Goal: Task Accomplishment & Management: Manage account settings

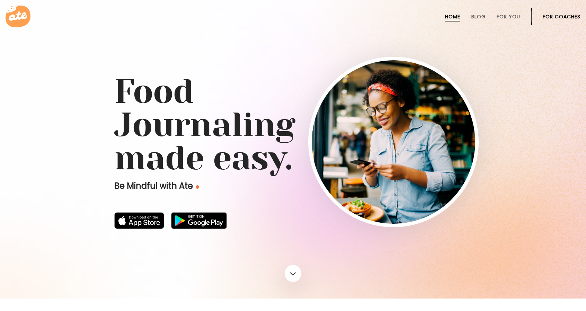
click at [572, 16] on link "For Coaches" at bounding box center [562, 17] width 38 height 6
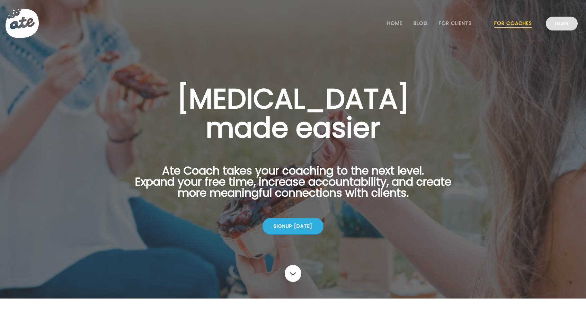
click at [554, 24] on link "Login" at bounding box center [562, 24] width 32 height 14
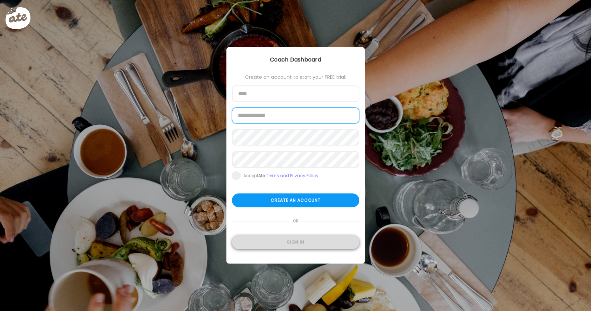
type input "**********"
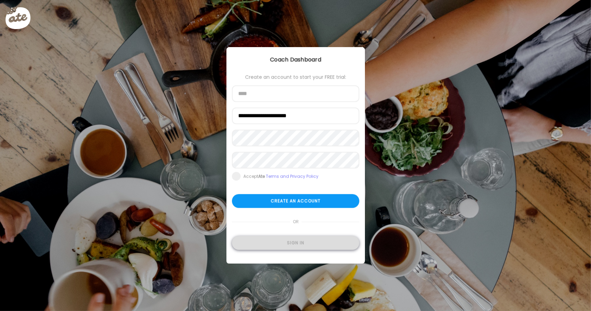
type input "**********"
click at [292, 236] on div "Sign in" at bounding box center [295, 243] width 127 height 14
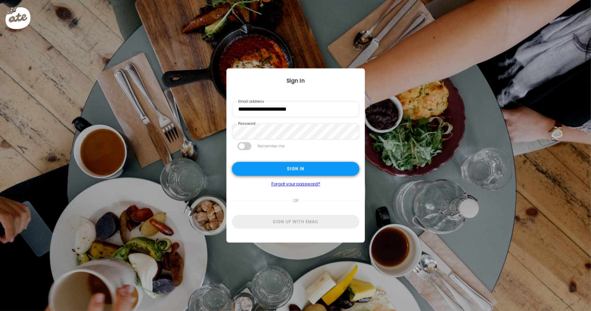
click at [306, 166] on div "Sign in" at bounding box center [295, 169] width 127 height 14
type input "**********"
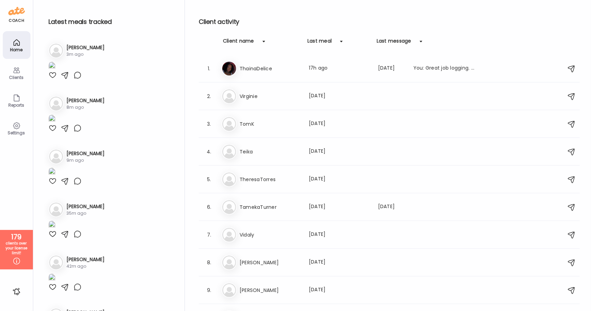
click at [14, 71] on icon at bounding box center [16, 70] width 8 height 8
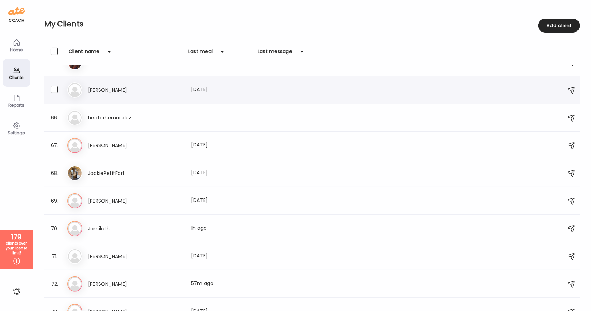
scroll to position [1796, 0]
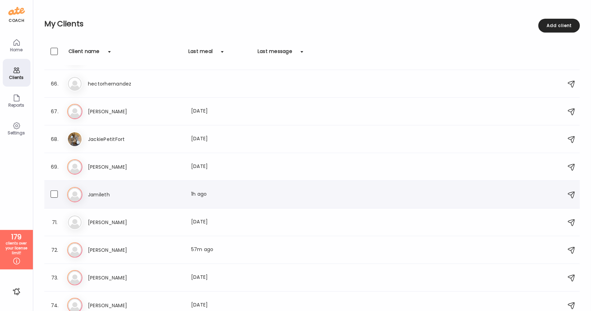
click at [146, 189] on div "[PERSON_NAME] Jamileth Last meal: 1h ago" at bounding box center [313, 194] width 492 height 15
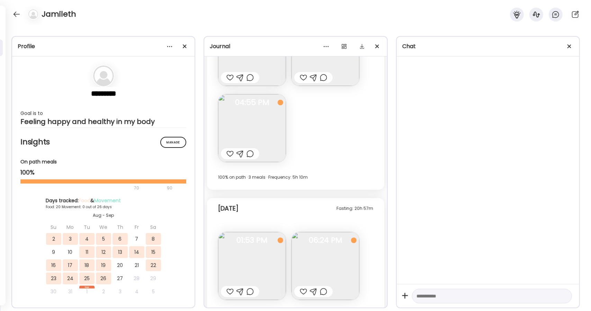
scroll to position [3871, 0]
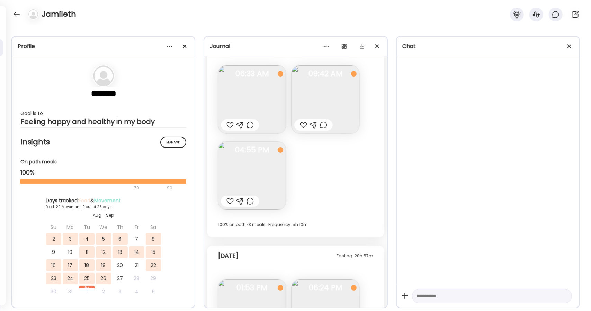
click at [259, 106] on img at bounding box center [252, 99] width 68 height 68
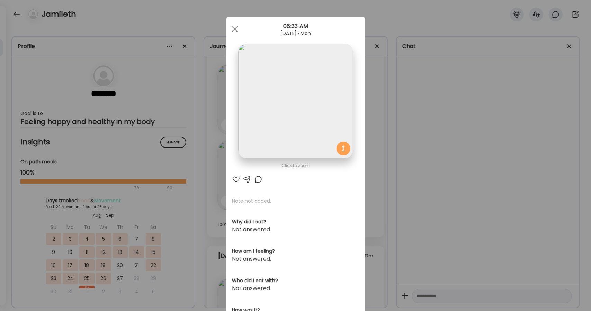
click at [294, 142] on img at bounding box center [295, 101] width 115 height 115
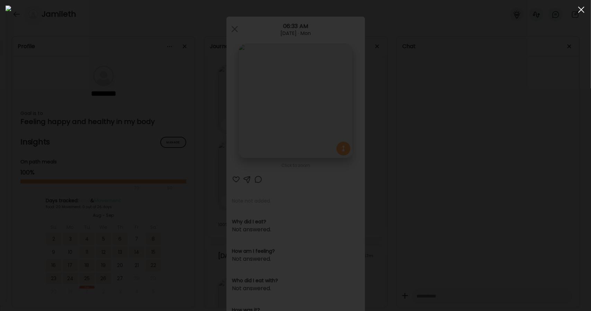
click at [579, 12] on span at bounding box center [581, 10] width 6 height 6
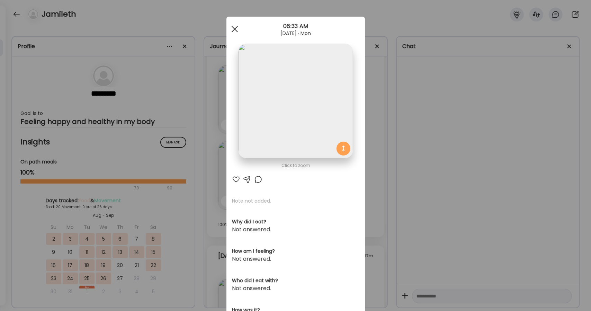
click at [236, 32] on div at bounding box center [235, 29] width 14 height 14
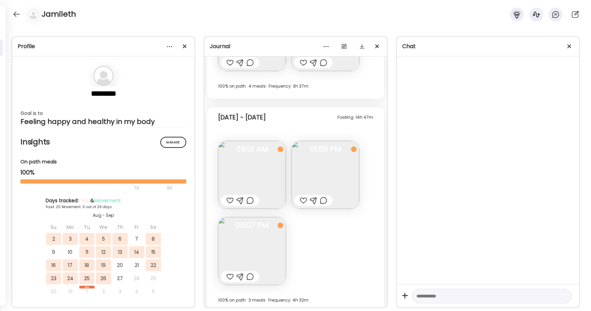
scroll to position [2836, 0]
